Goal: Find specific page/section: Find specific page/section

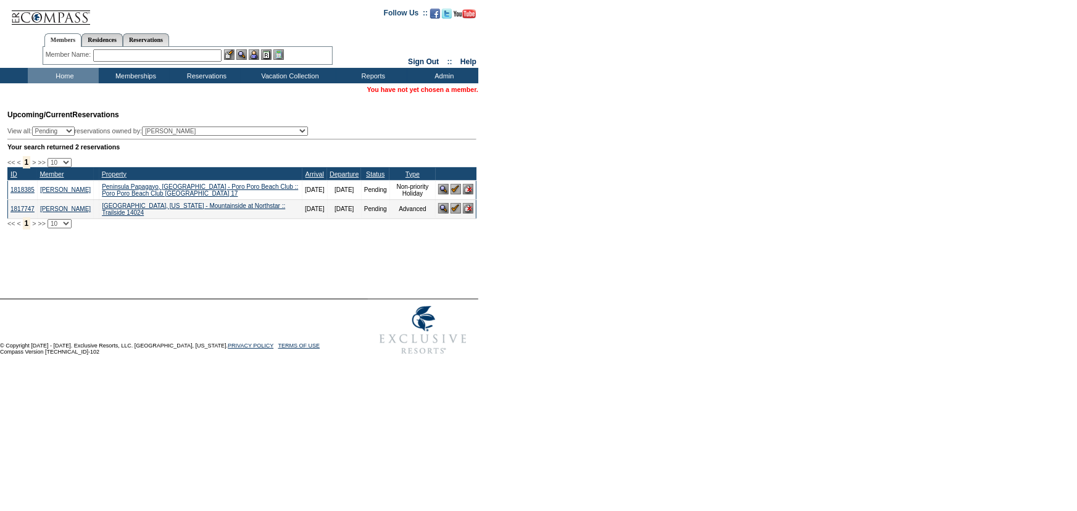
click at [230, 126] on select "(All) Abell, Courtney Accounting (MSM), Team Adams, Nicole (inactive) Admin, IT…" at bounding box center [225, 130] width 166 height 9
select select "26375"
click at [165, 126] on select "(All) Abell, Courtney Accounting (MSM), Team Adams, Nicole (inactive) Admin, IT…" at bounding box center [225, 130] width 166 height 9
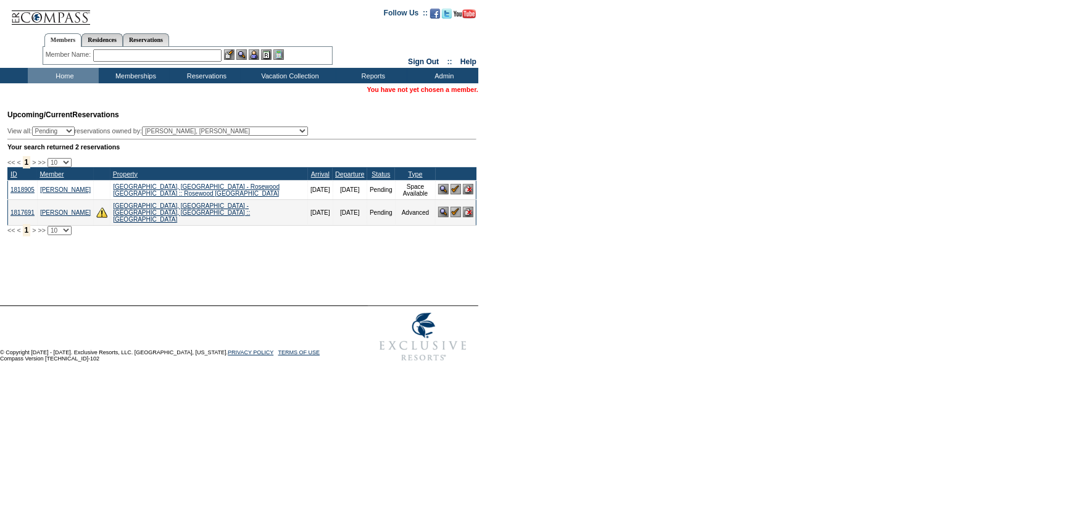
click at [456, 191] on img at bounding box center [455, 189] width 10 height 10
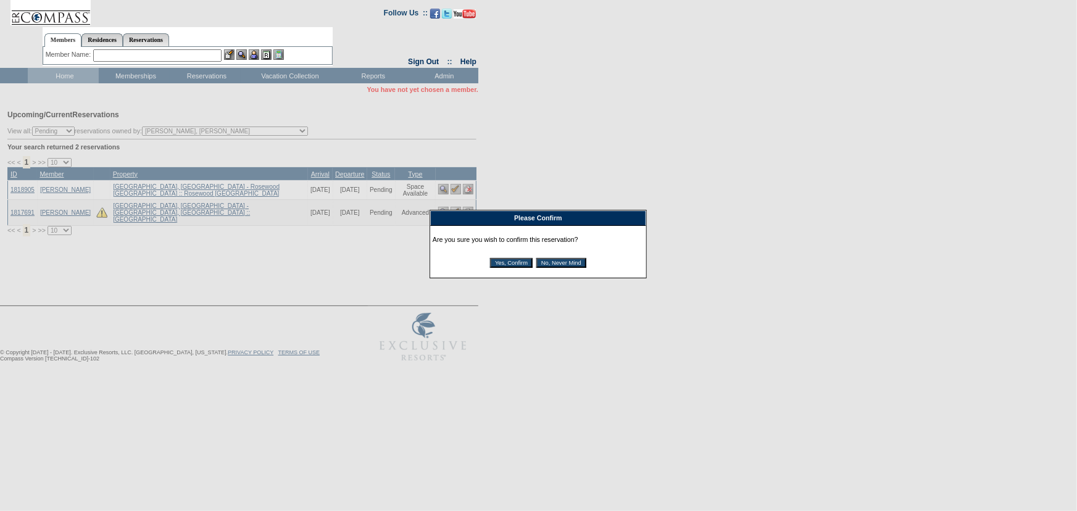
click at [512, 264] on input "Yes, Confirm" at bounding box center [511, 263] width 43 height 10
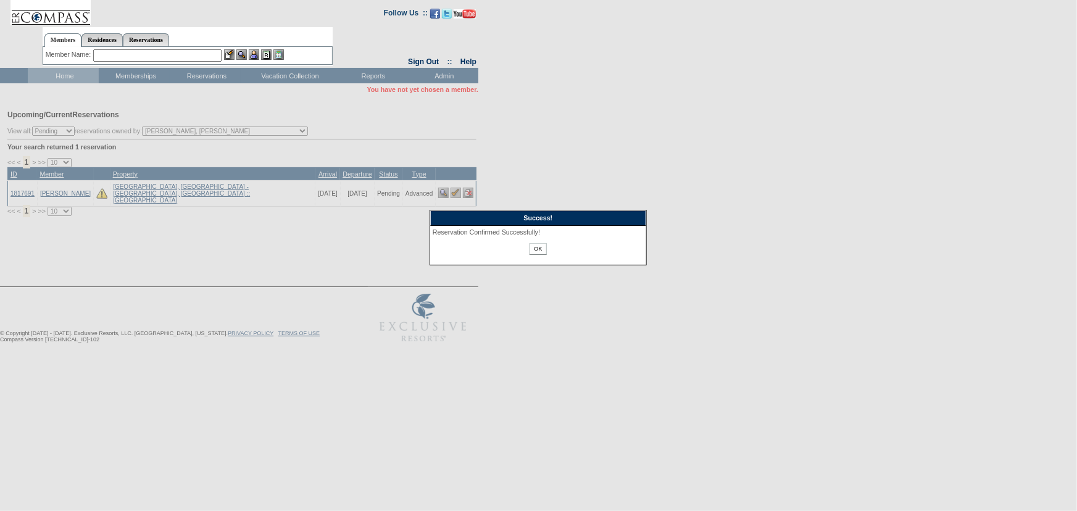
click at [532, 247] on input "OK" at bounding box center [537, 249] width 17 height 12
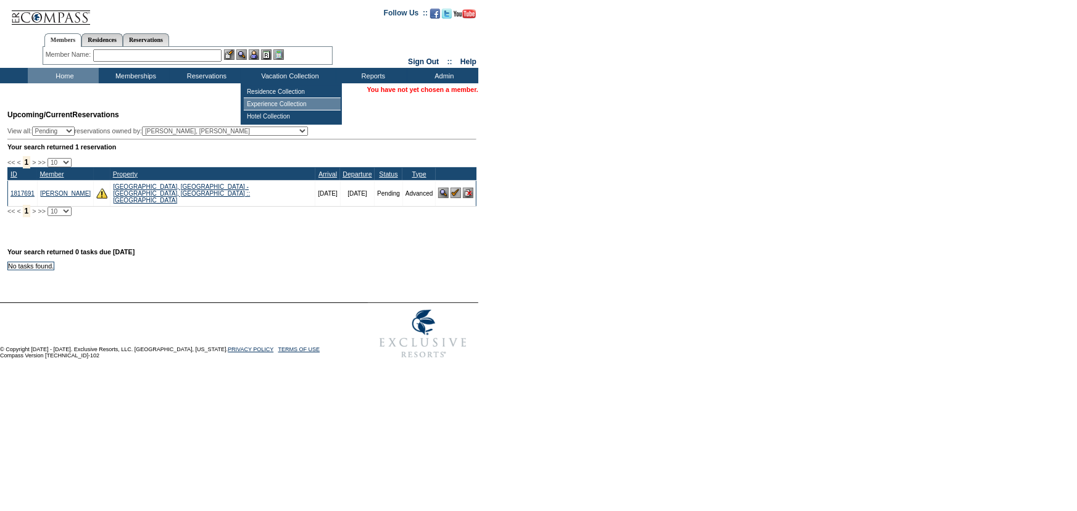
click at [280, 103] on td "Experience Collection" at bounding box center [292, 104] width 97 height 12
